Goal: Check status: Check status

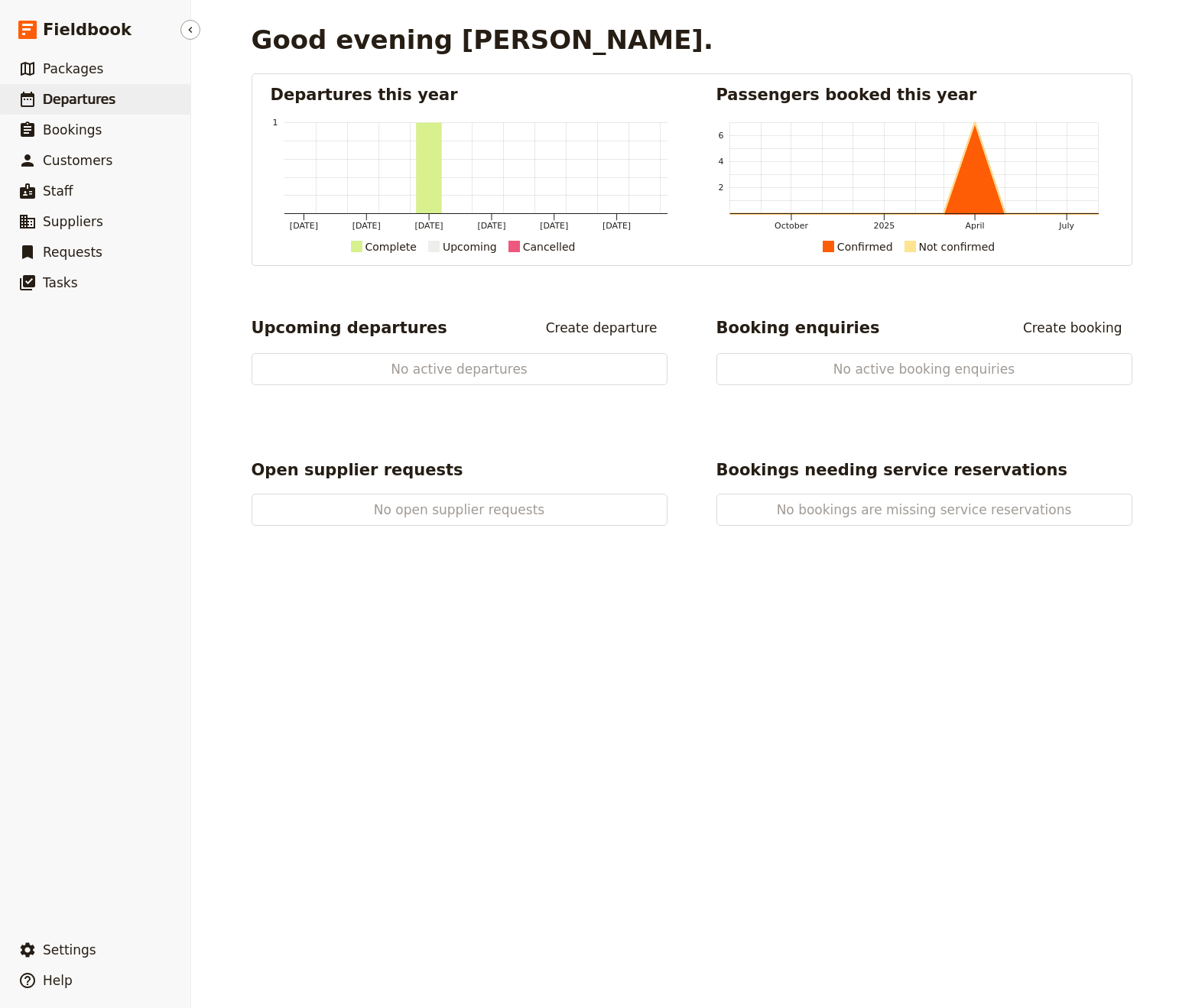
click at [76, 104] on span "Departures" at bounding box center [79, 99] width 72 height 15
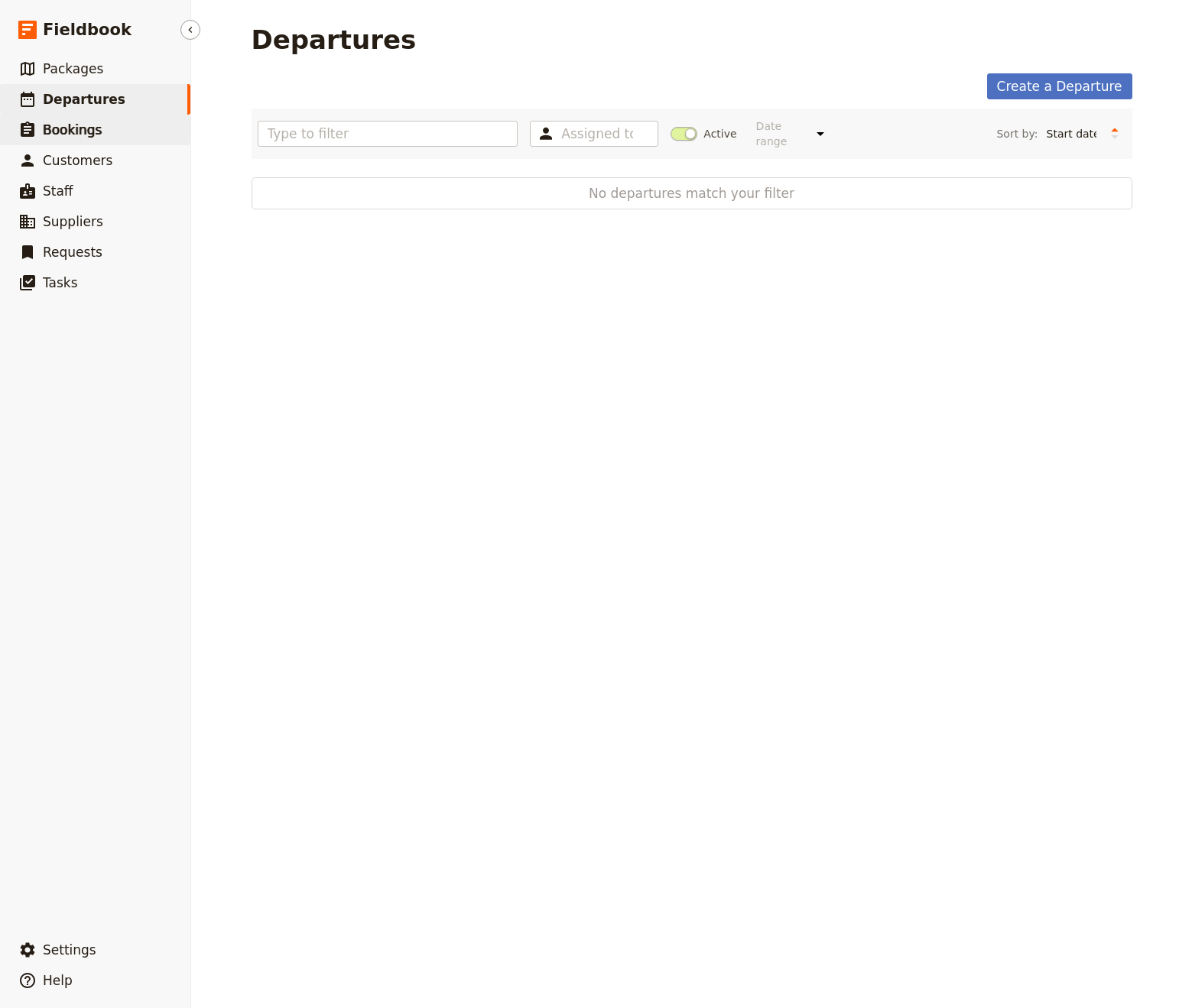
click at [98, 136] on link "​ Bookings" at bounding box center [95, 130] width 191 height 31
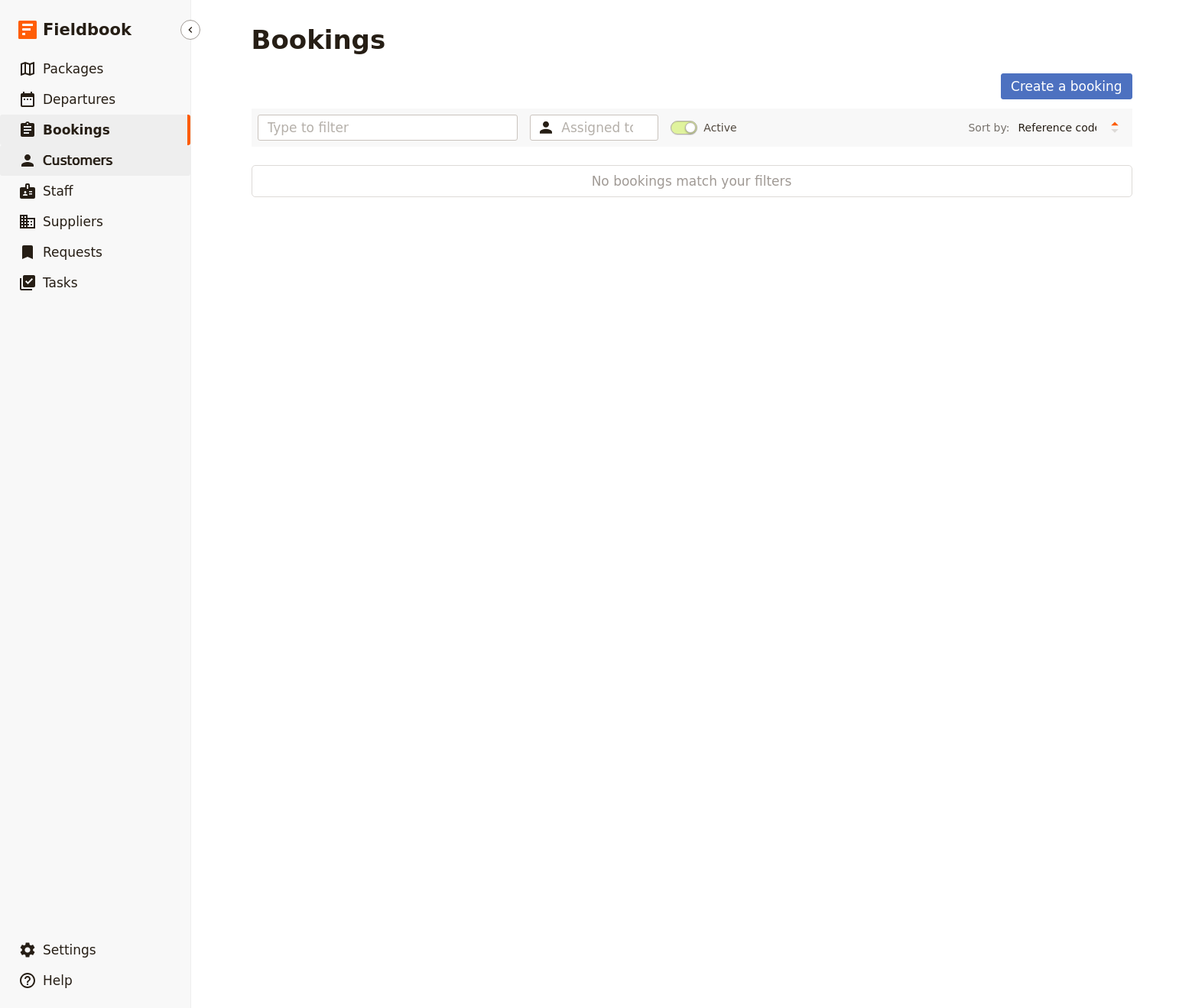
click at [61, 166] on span "Customers" at bounding box center [77, 160] width 70 height 15
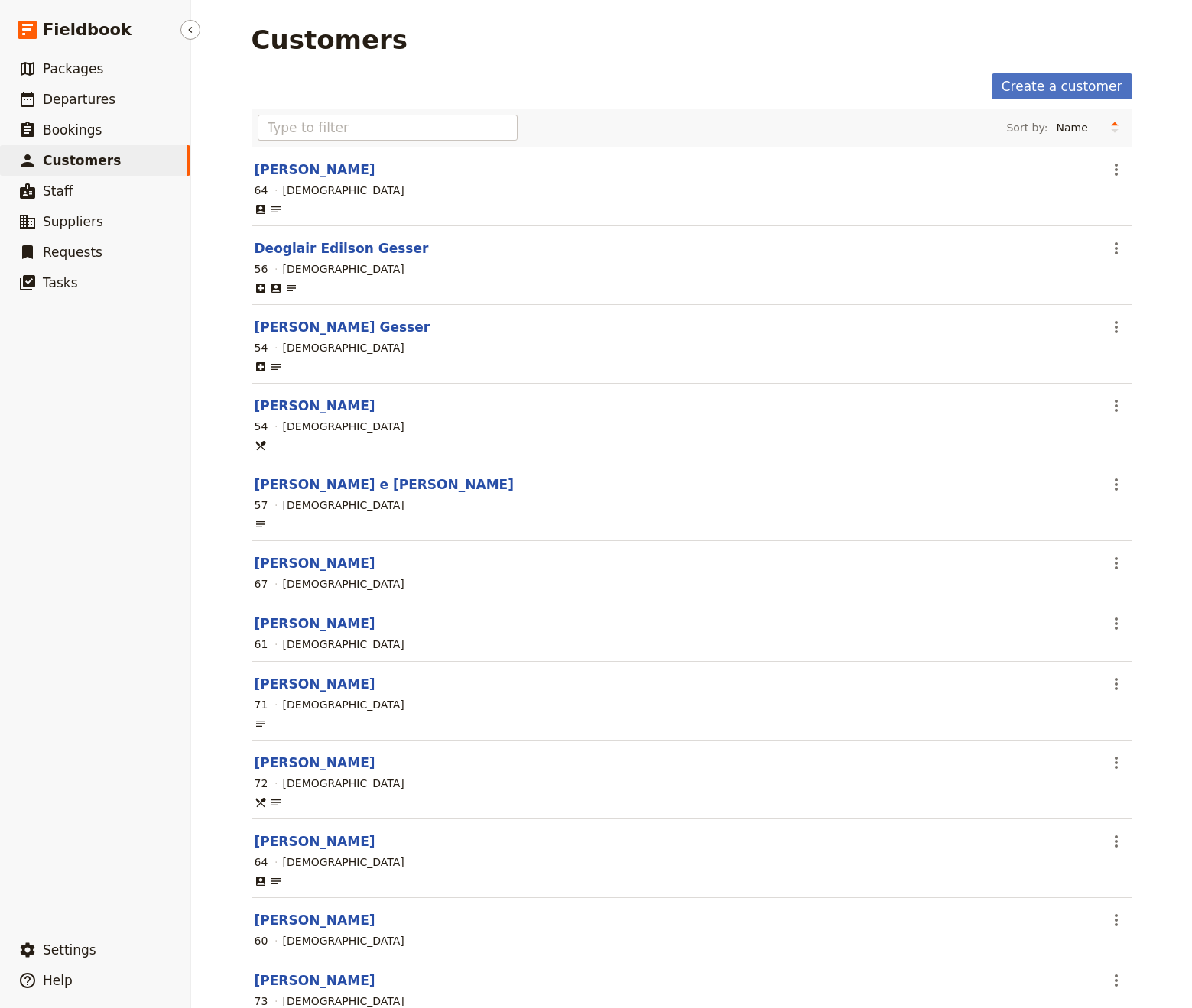
click at [98, 52] on nav "​ Fieldbook ​ ​ Packages ​ Departures ​ Bookings ​ Customers ​ Staff ​ Supplier…" at bounding box center [95, 504] width 191 height 1008
click at [97, 73] on span "Packages" at bounding box center [72, 69] width 61 height 15
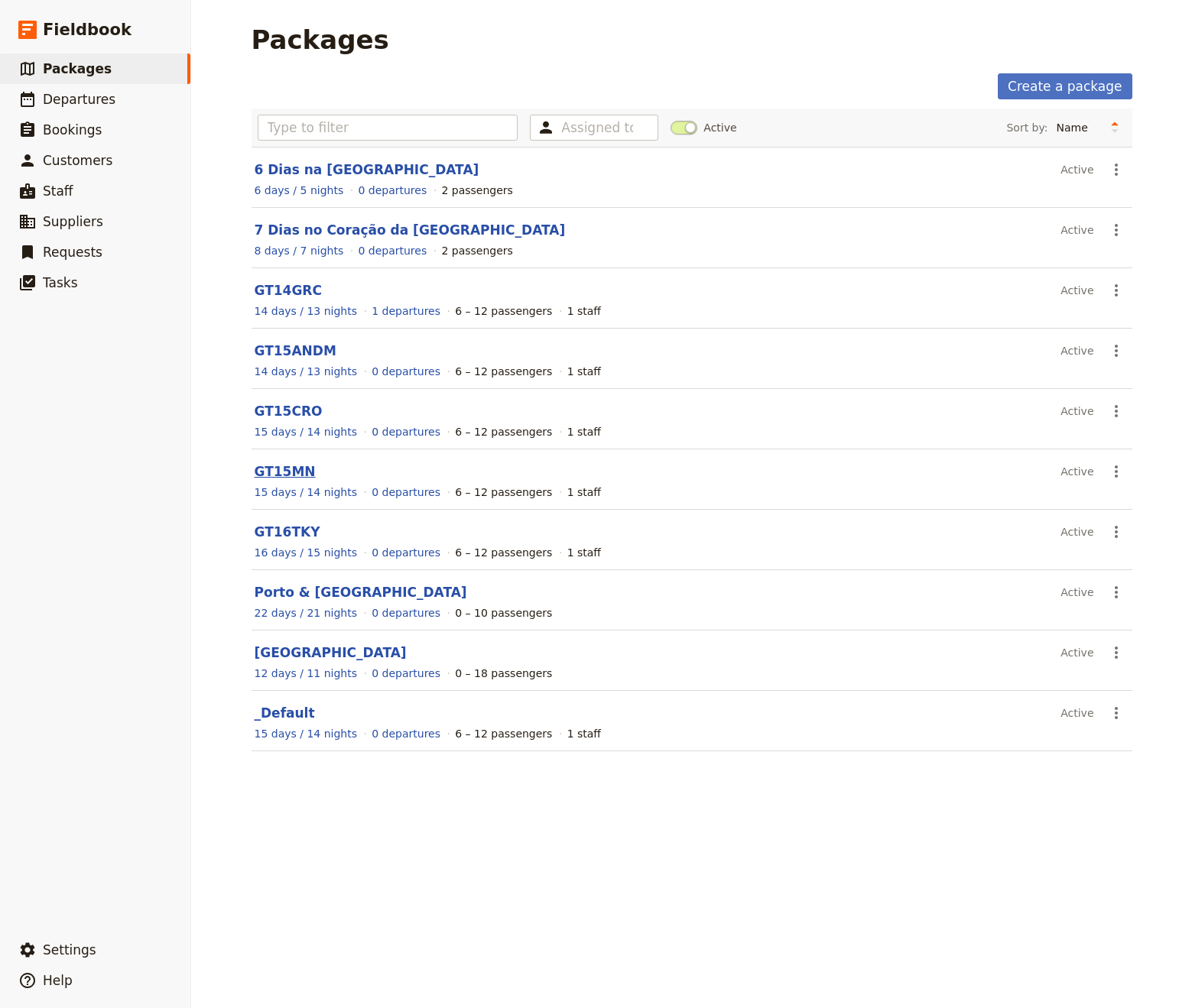
click at [289, 471] on link "GT15MN" at bounding box center [286, 471] width 61 height 15
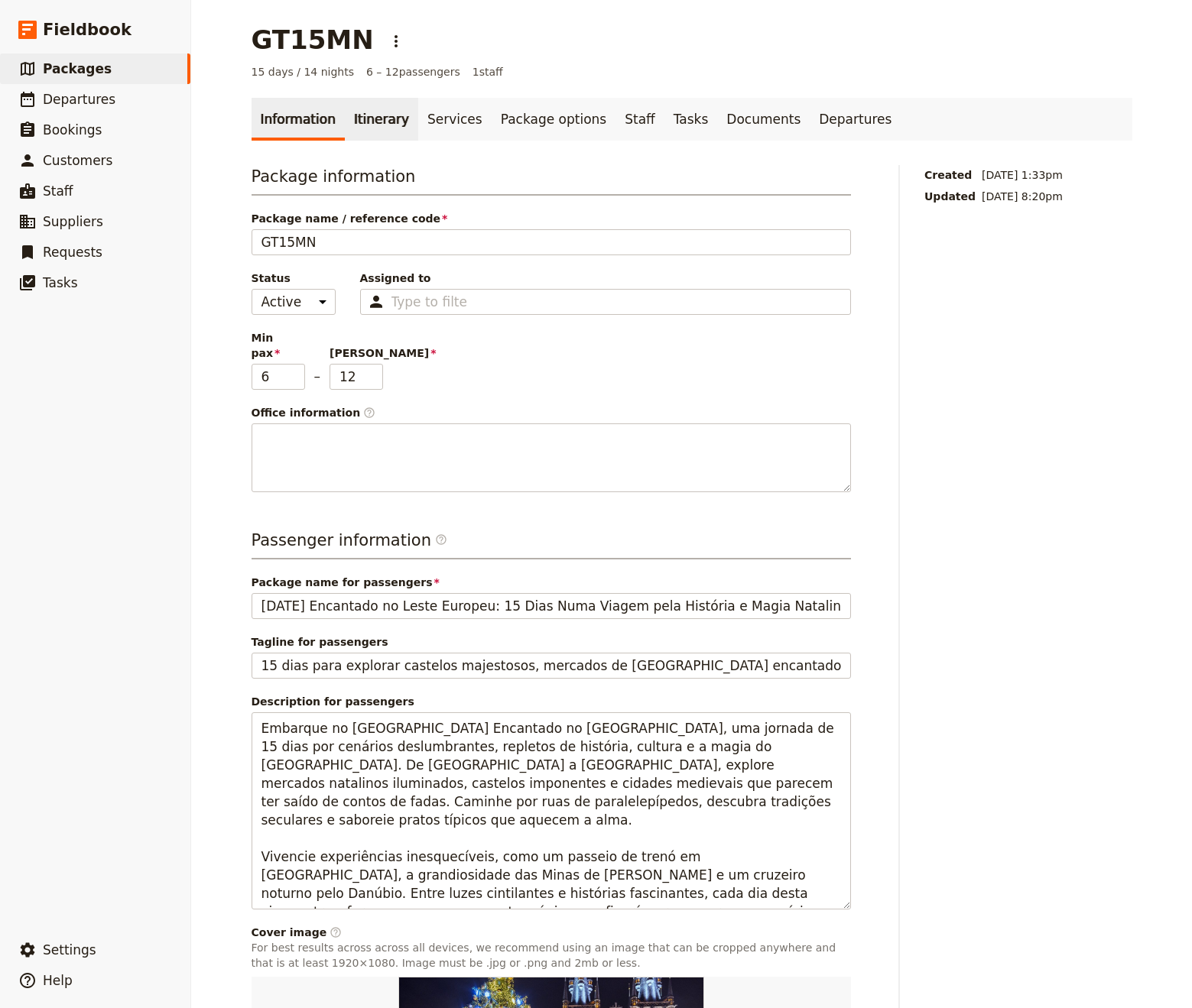
click at [371, 129] on link "Itinerary" at bounding box center [381, 118] width 73 height 42
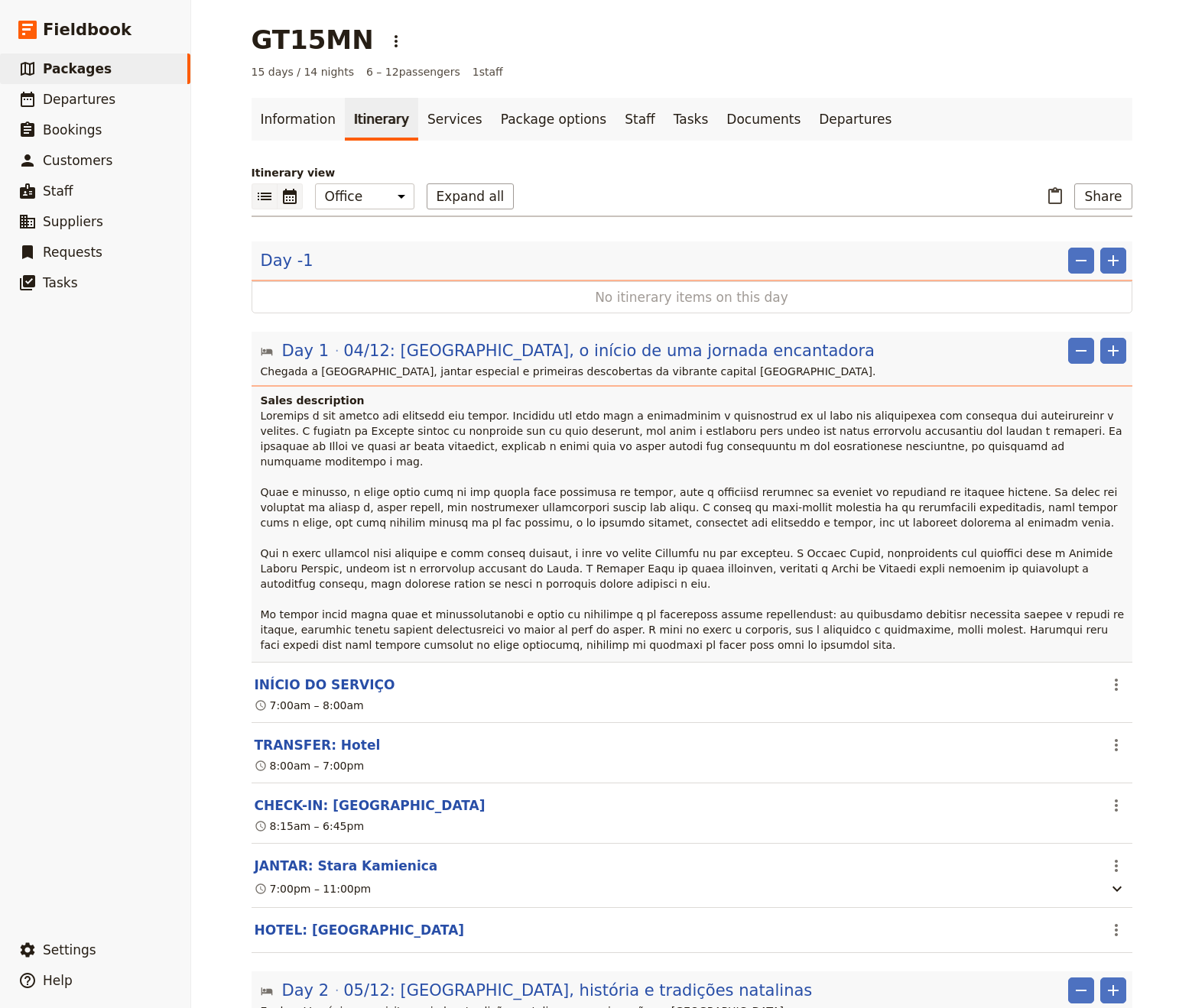
click at [284, 203] on icon "Calendar view" at bounding box center [289, 196] width 14 height 15
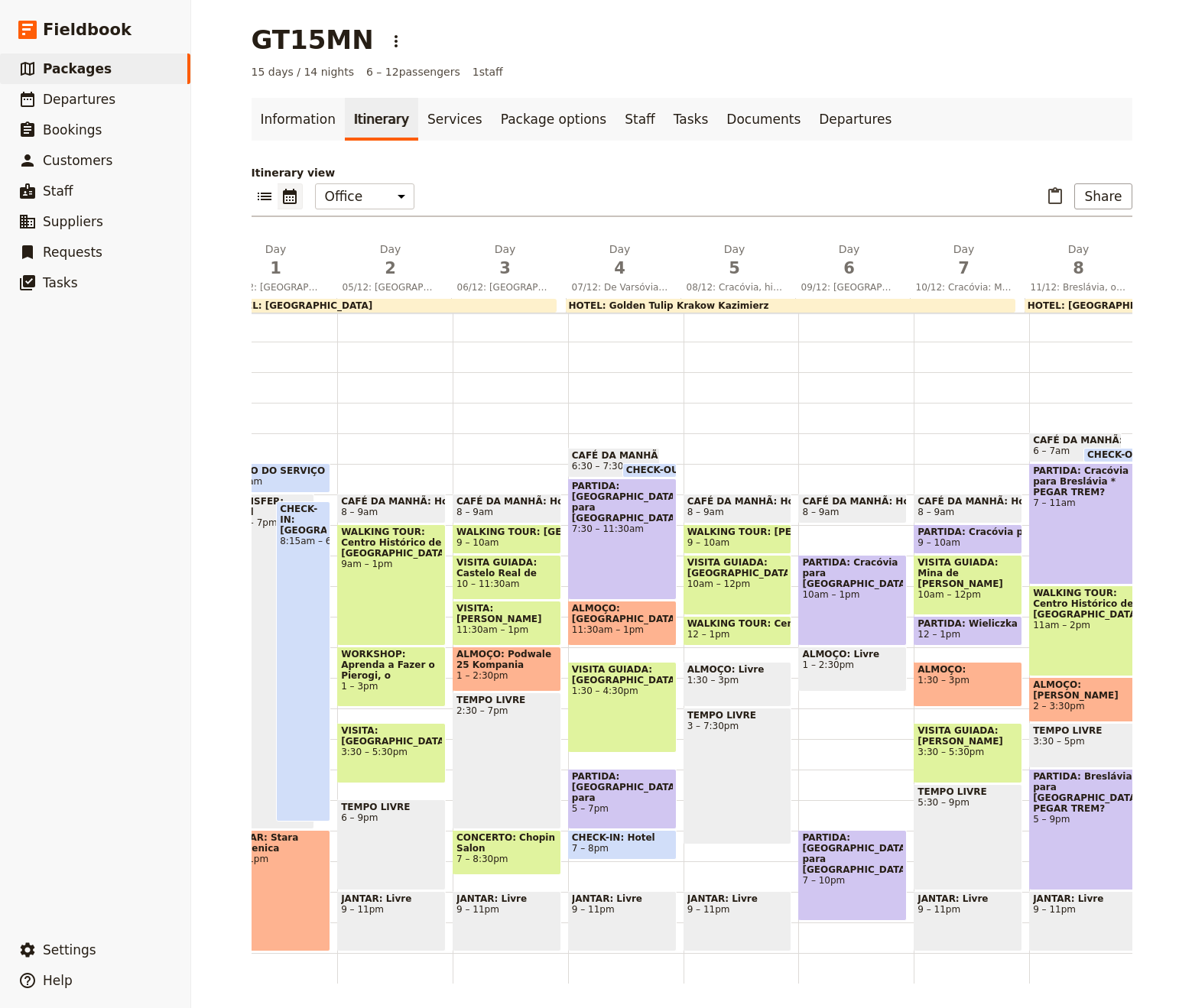
scroll to position [0, 185]
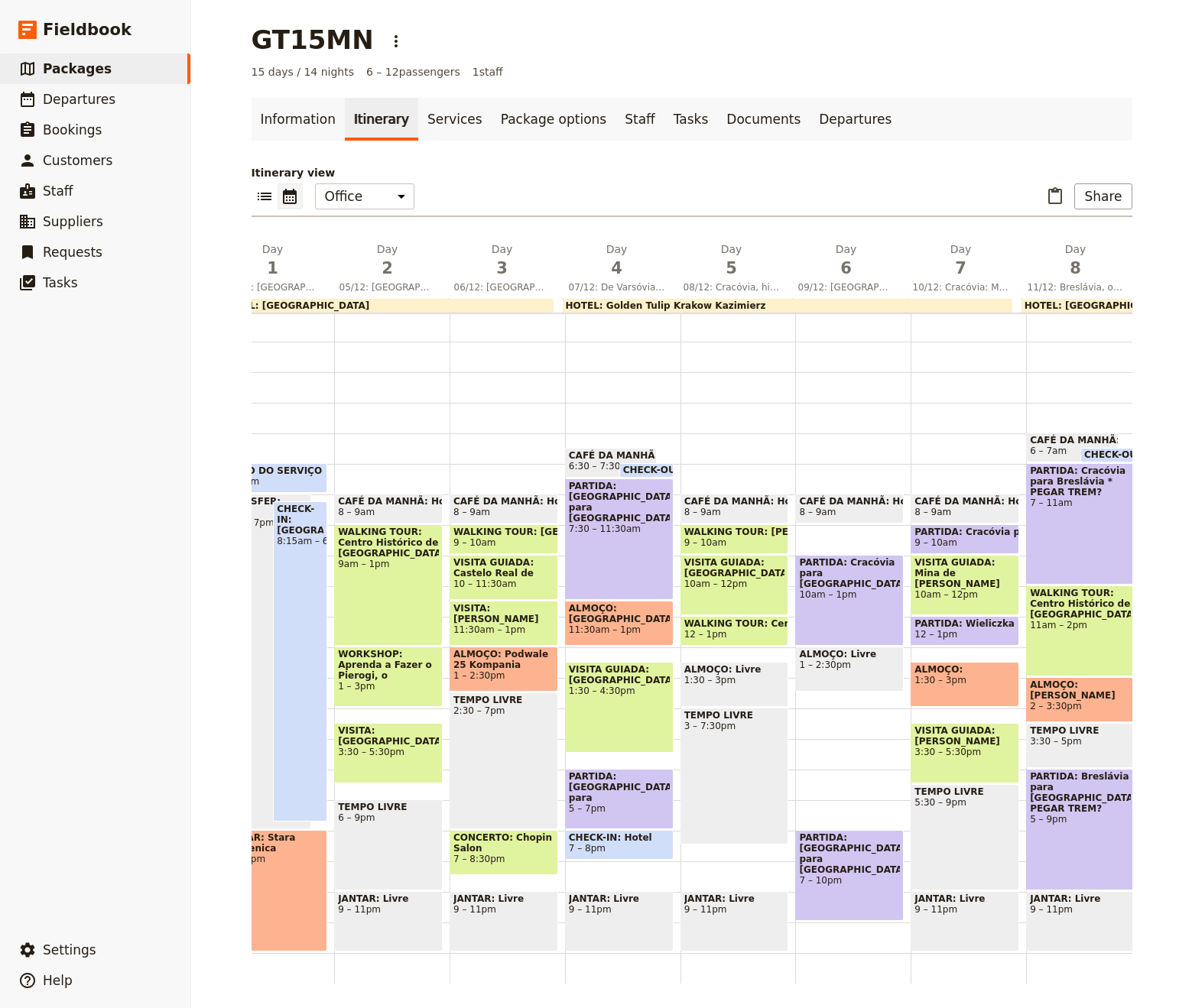
click at [520, 526] on span "WALKING TOUR: [GEOGRAPHIC_DATA]" at bounding box center [504, 532] width 101 height 11
select select "3"
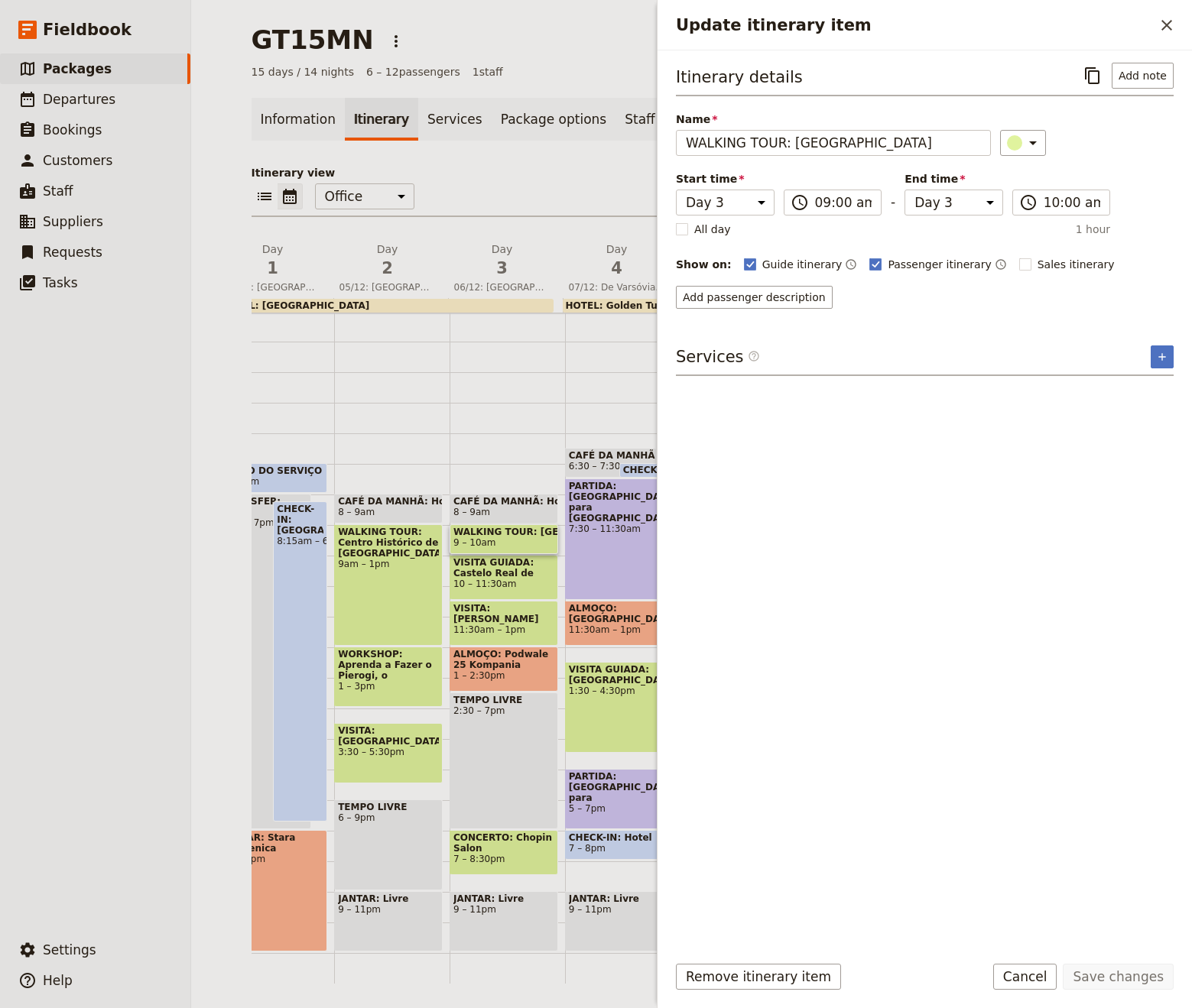
click at [487, 410] on div "CAFÉ DA MANHÃ: Hotel 8 – 9am WALKING TOUR: [GEOGRAPHIC_DATA] 9 – 10am VISITA [G…" at bounding box center [507, 617] width 116 height 734
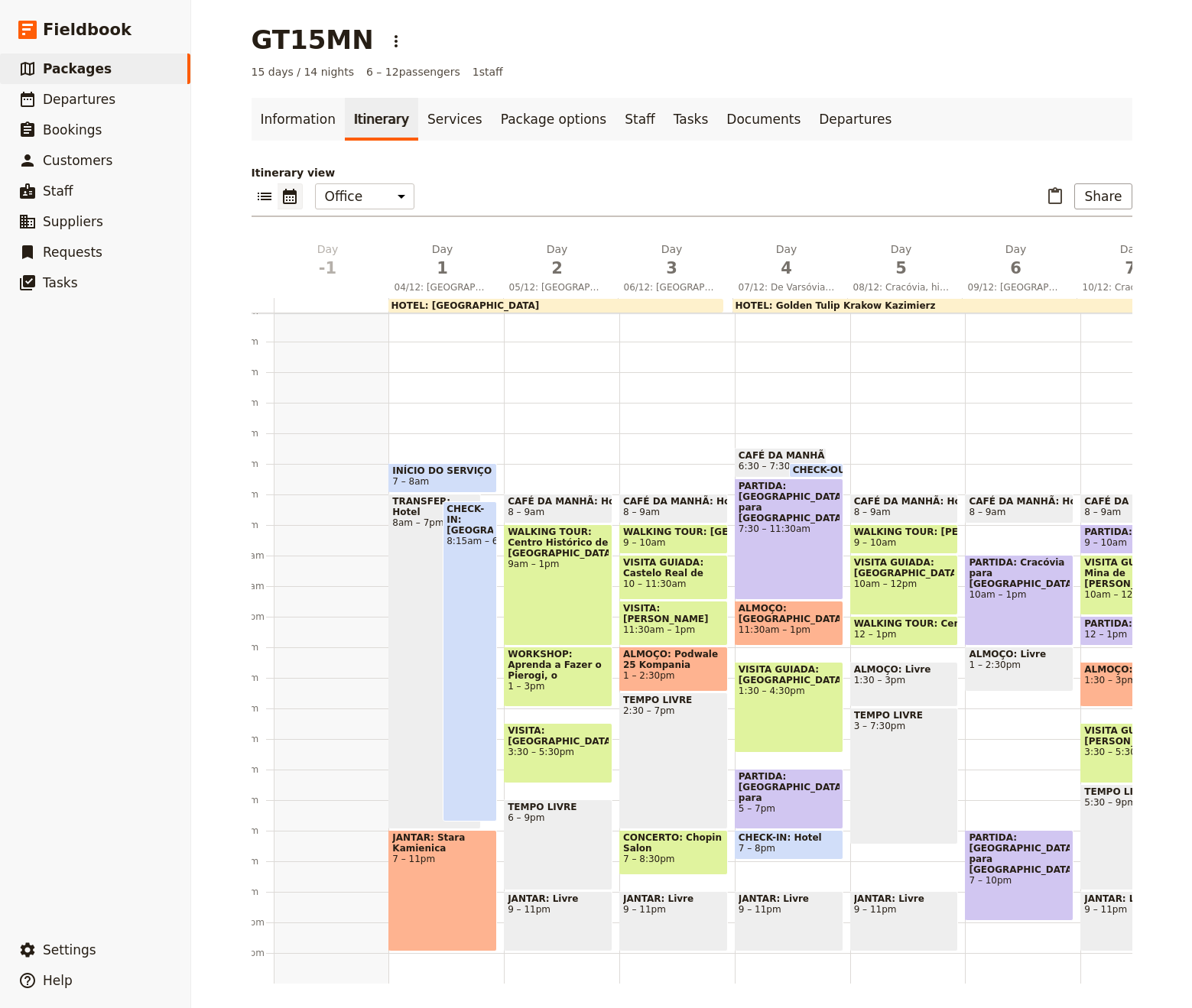
scroll to position [0, 20]
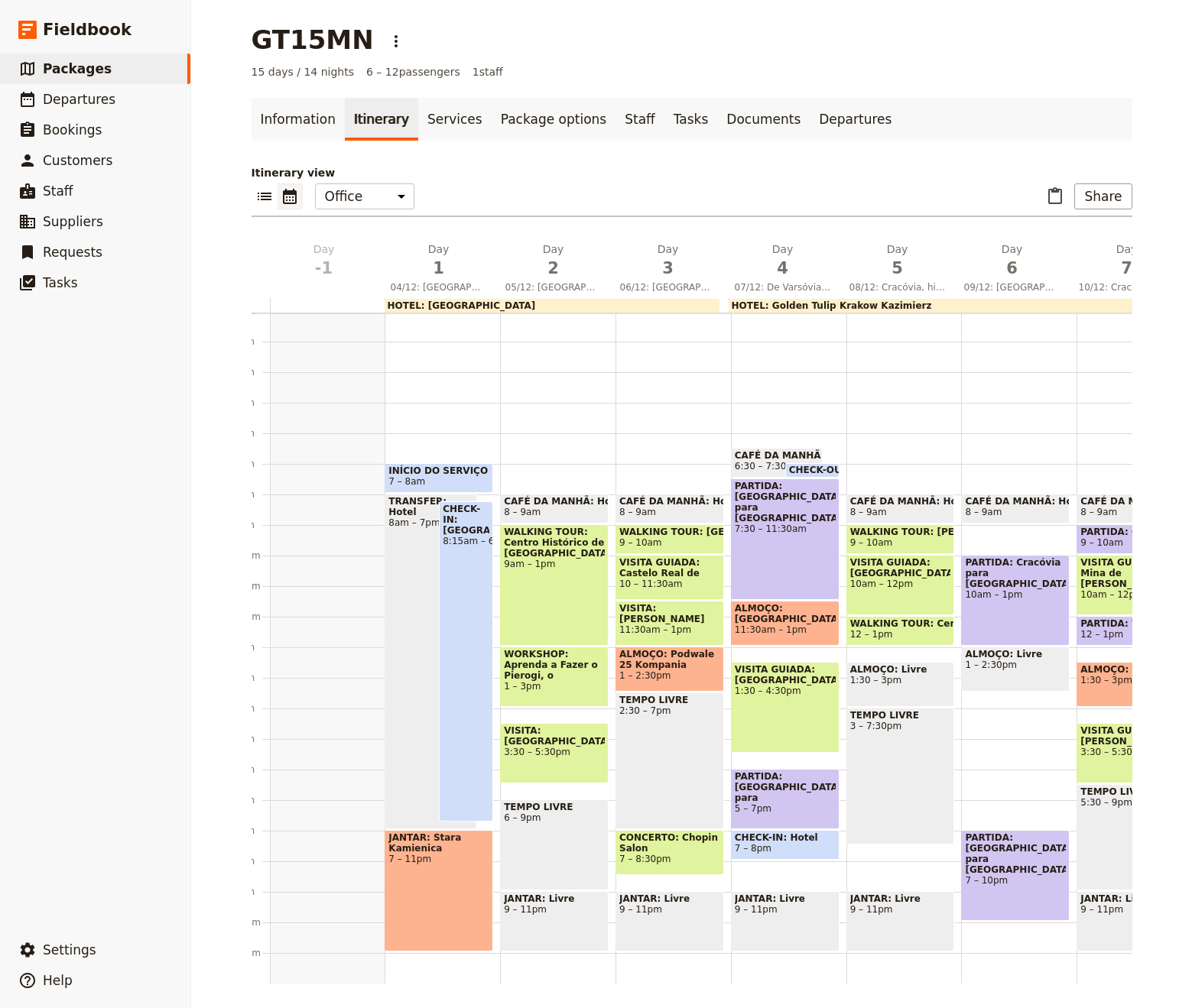
click at [665, 670] on span "1 – 2:30pm" at bounding box center [670, 675] width 101 height 11
select select "3"
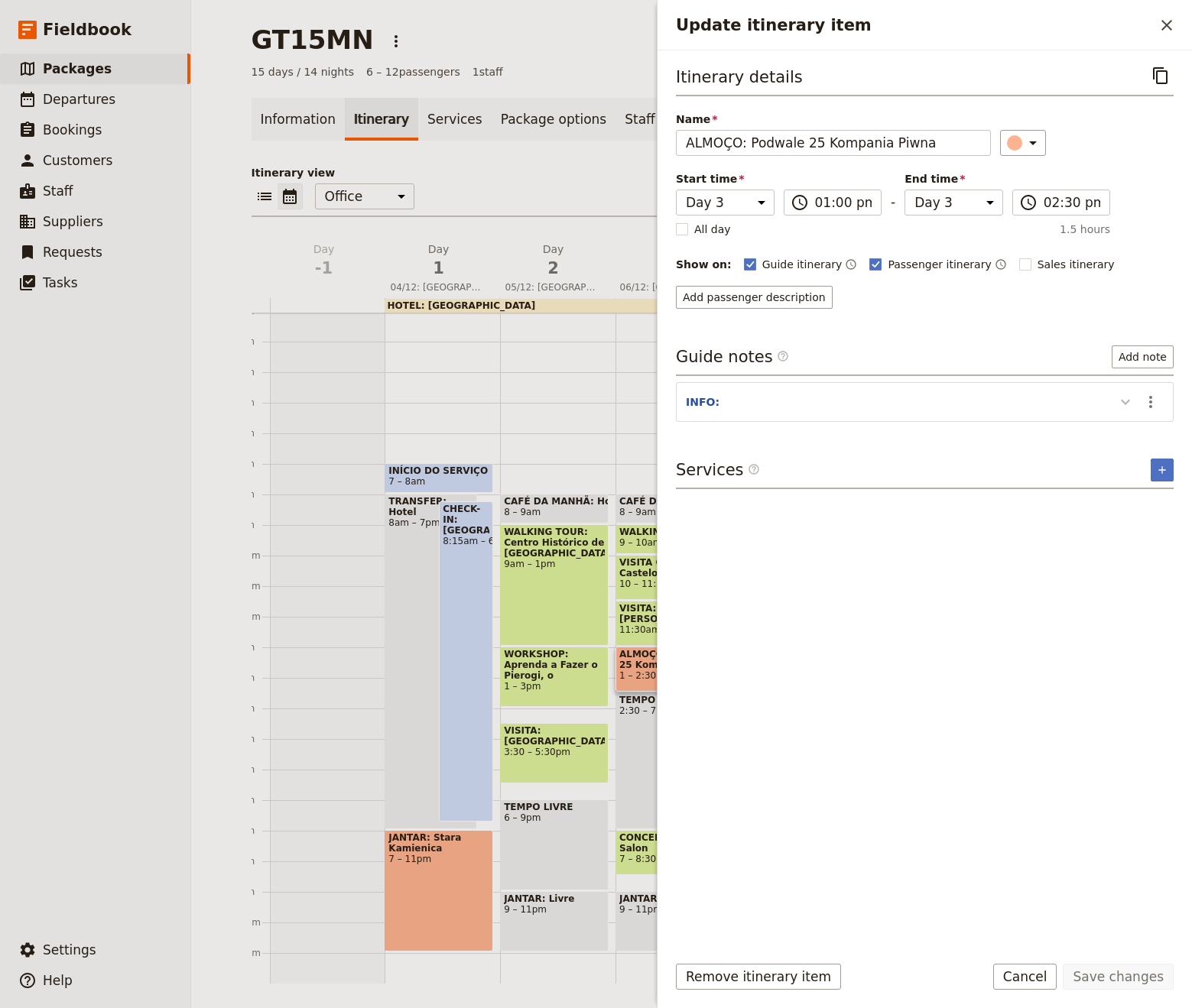
click at [1117, 393] on icon "Update itinerary item" at bounding box center [1125, 402] width 18 height 18
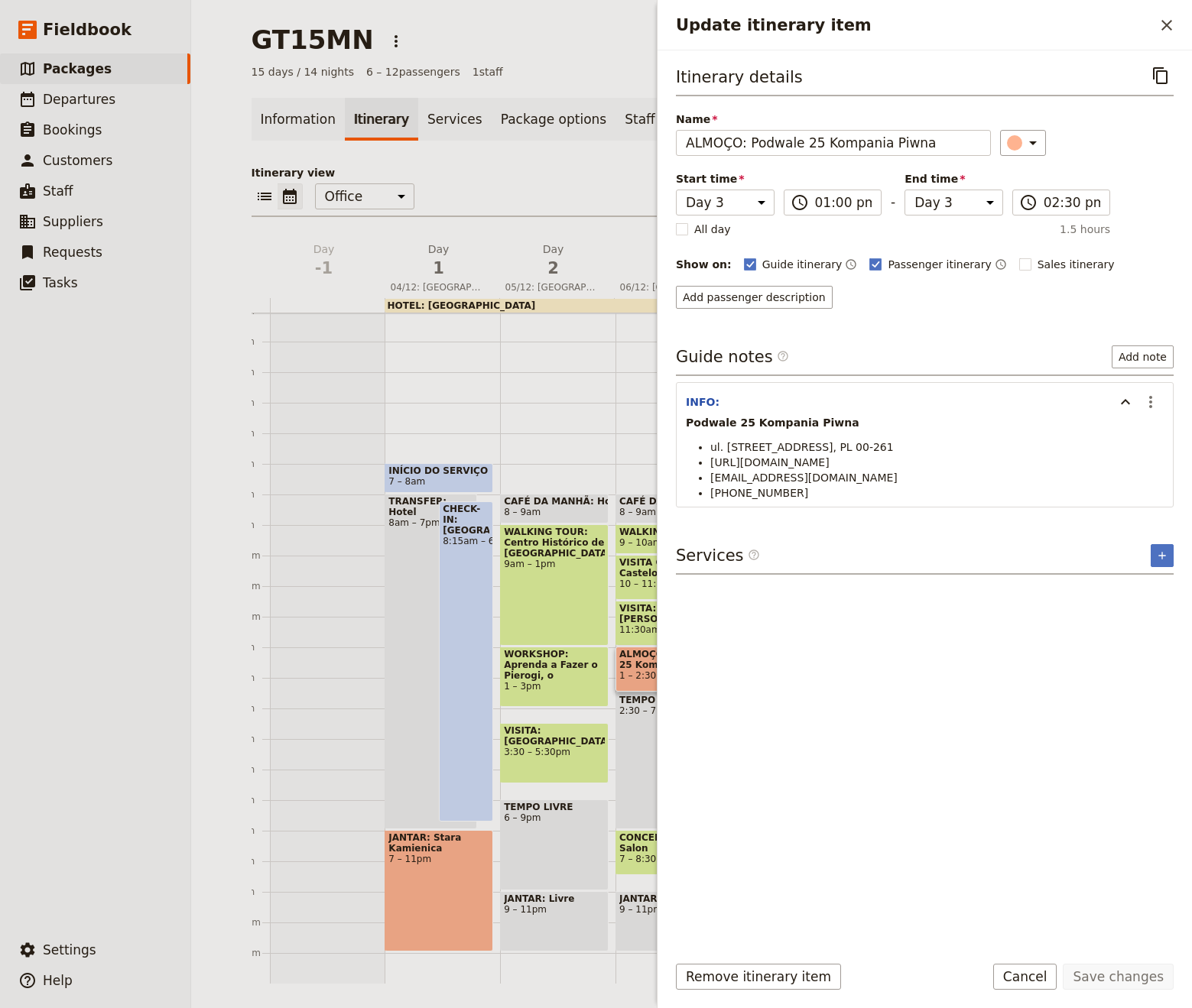
click at [590, 376] on div "CAFÉ DA MANHÃ: Hotel 8 – 9am WALKING TOUR: [GEOGRAPHIC_DATA] 9am – 1pm WORKSHOP…" at bounding box center [558, 617] width 116 height 734
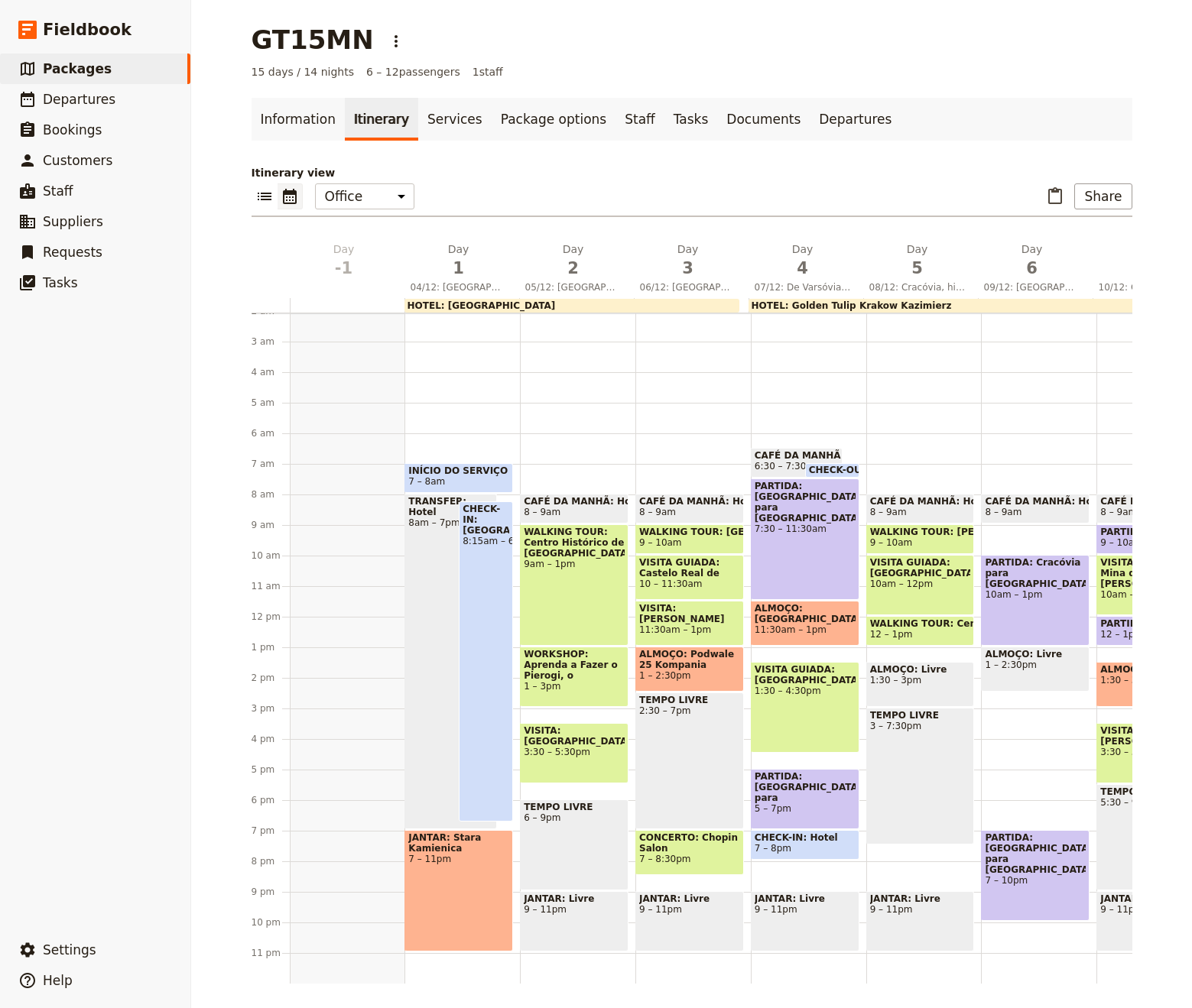
scroll to position [0, 0]
